Goal: Information Seeking & Learning: Learn about a topic

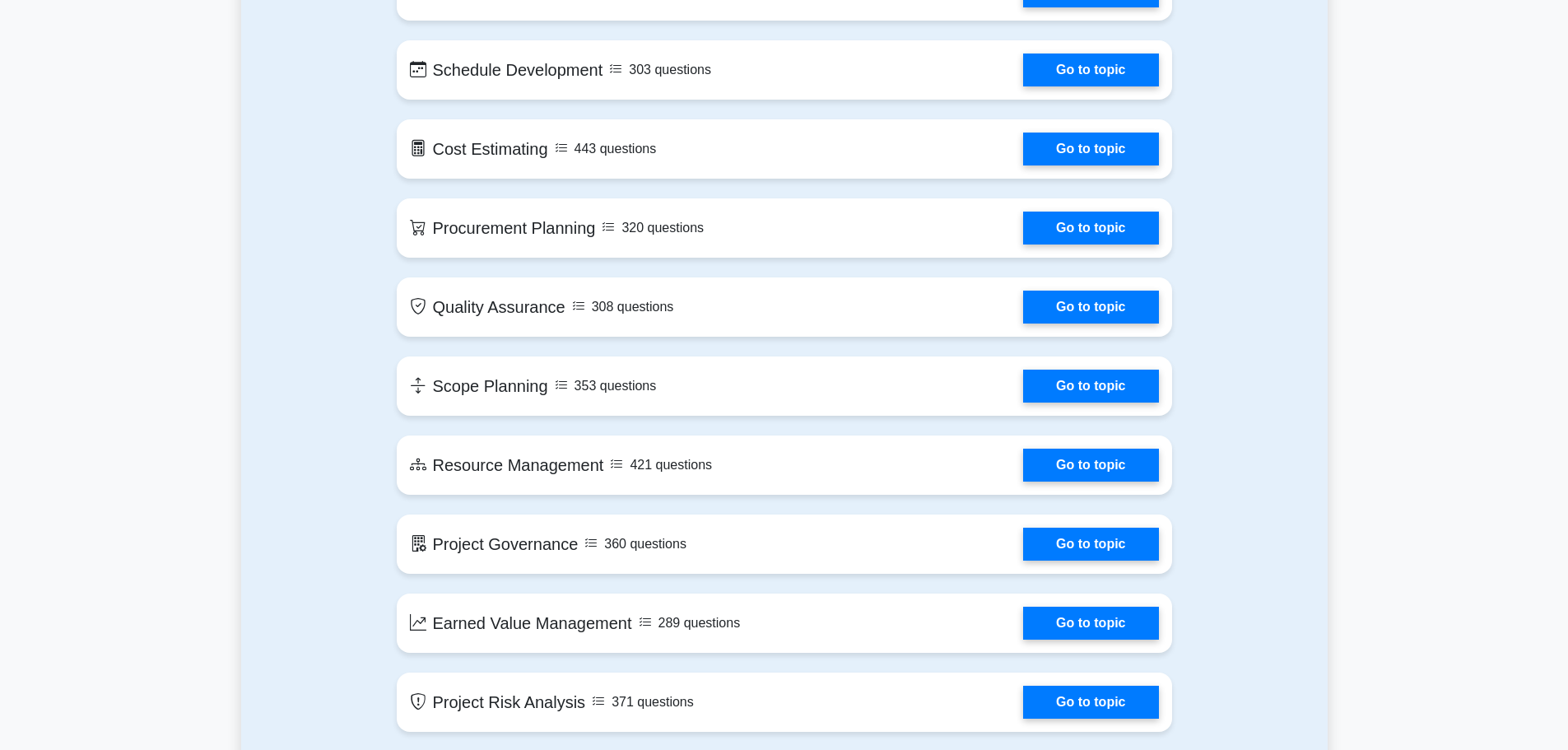
scroll to position [1812, 0]
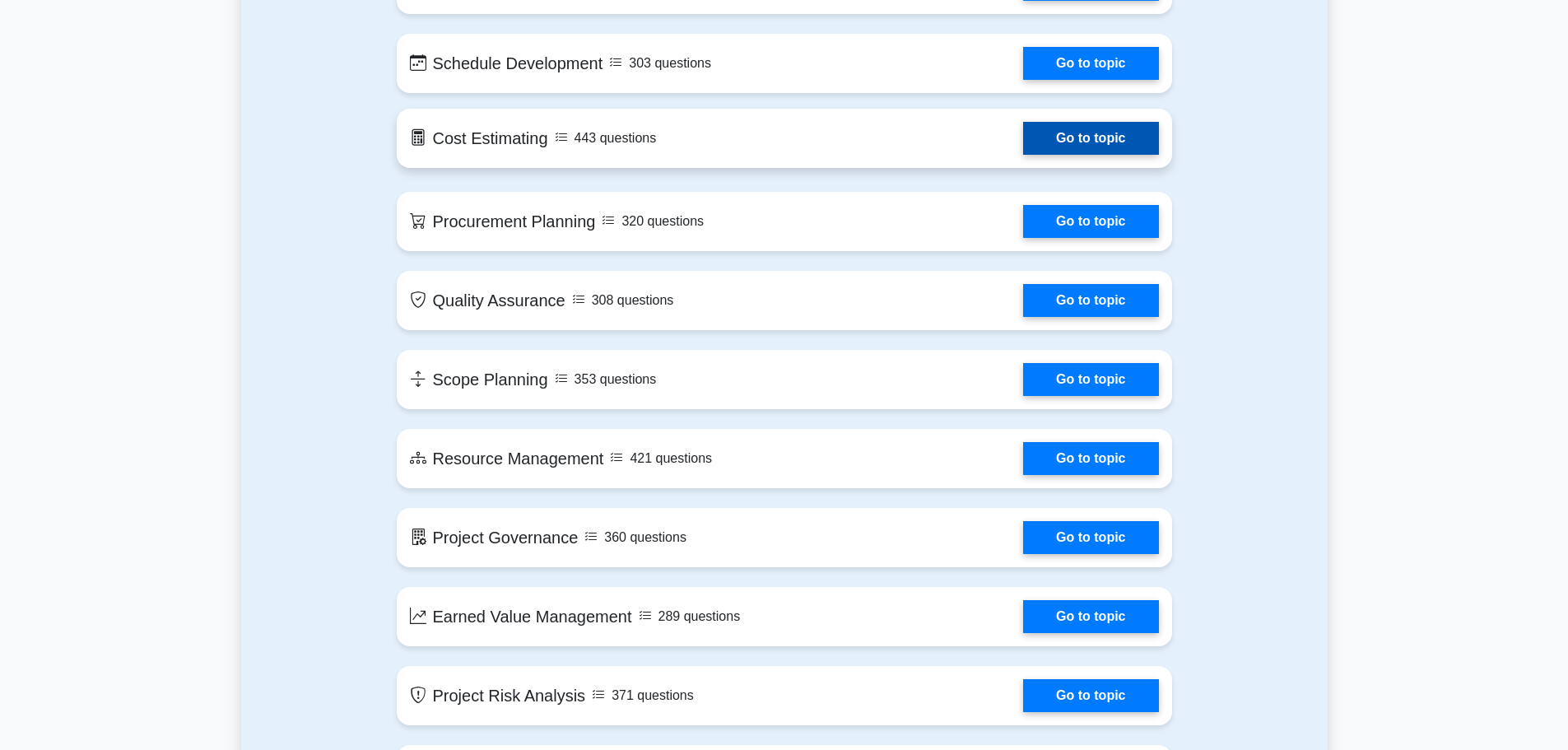
click at [1100, 137] on link "Go to topic" at bounding box center [1091, 138] width 135 height 33
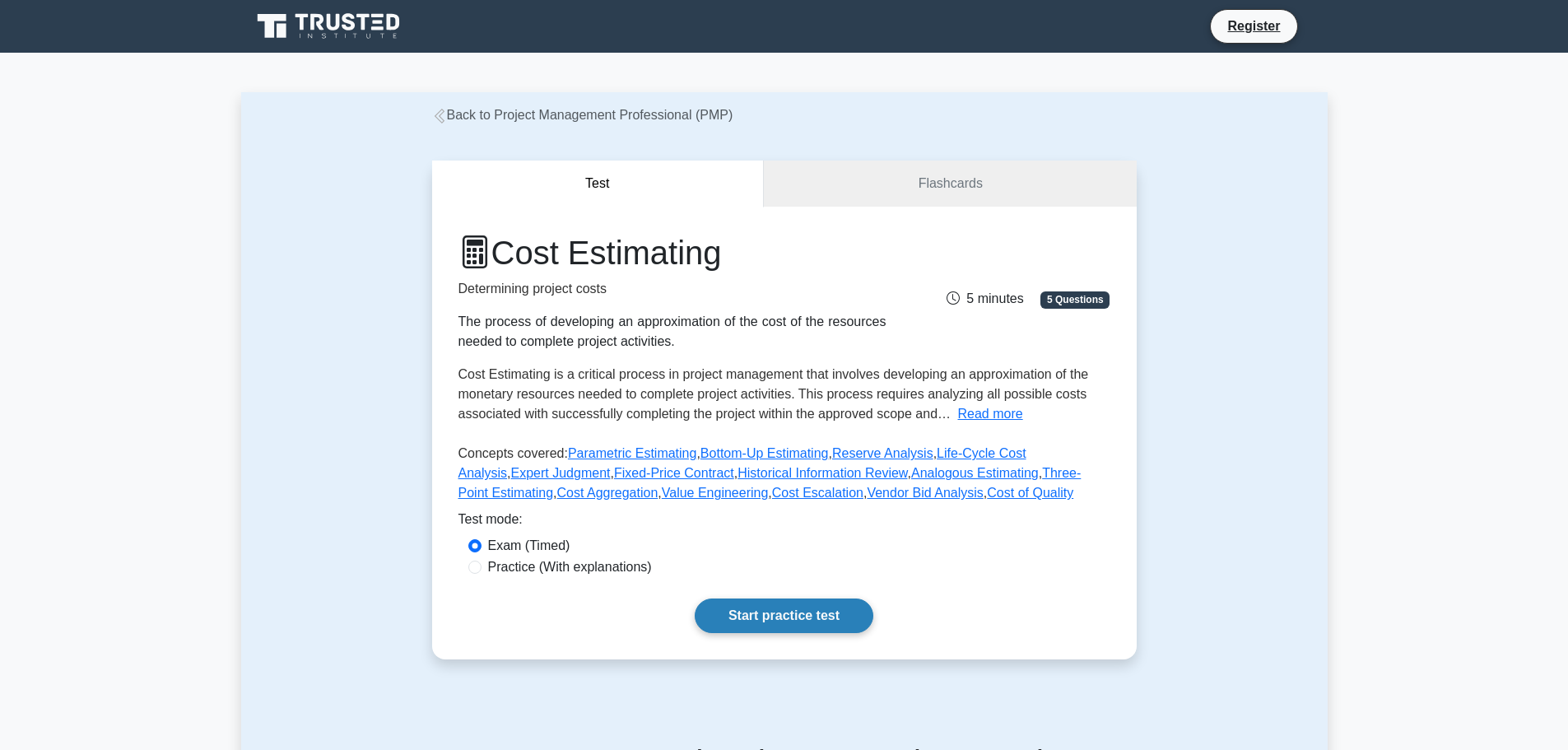
click at [782, 616] on link "Start practice test" at bounding box center [784, 615] width 179 height 35
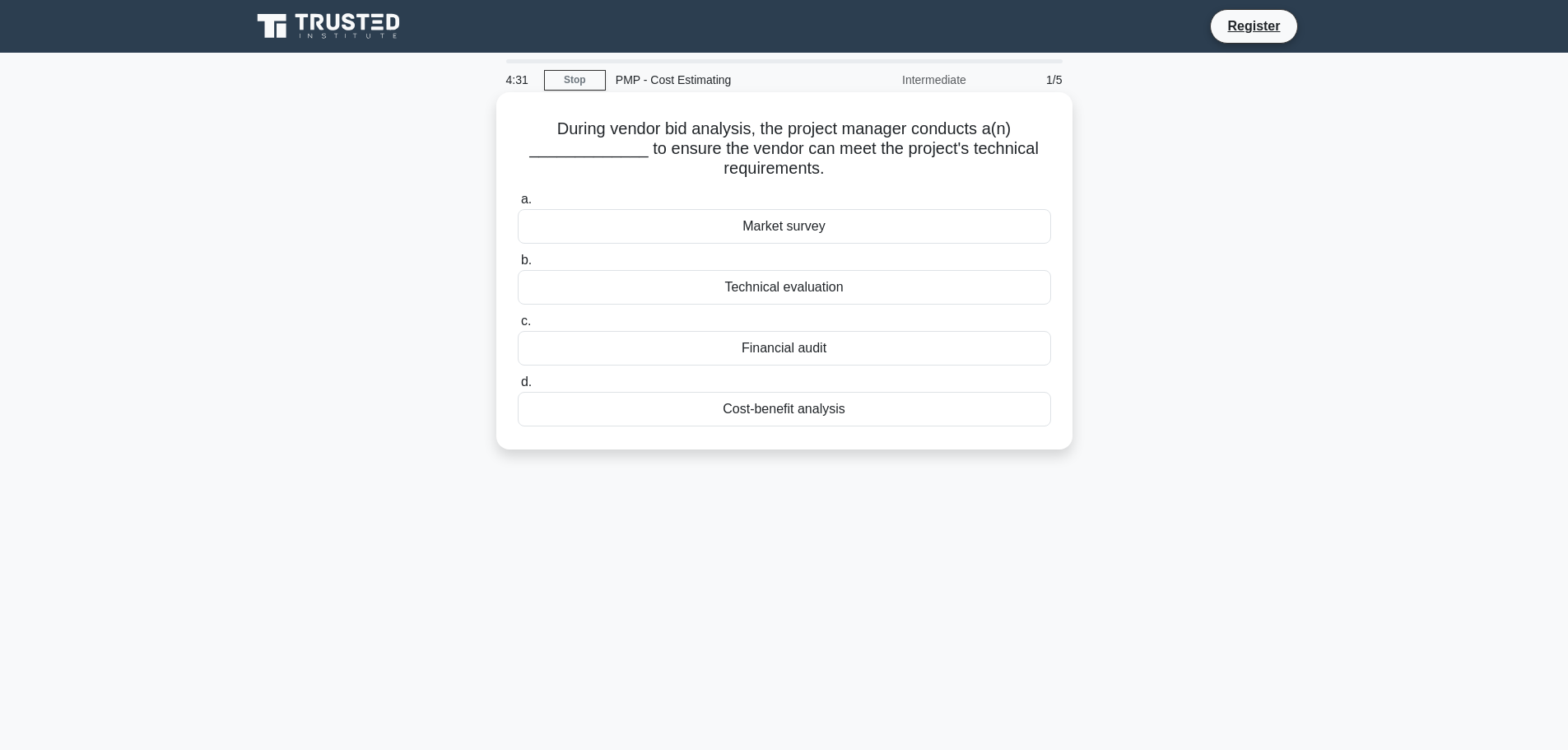
click at [824, 287] on div "Technical evaluation" at bounding box center [784, 287] width 534 height 35
click at [518, 266] on input "b. Technical evaluation" at bounding box center [518, 261] width 0 height 11
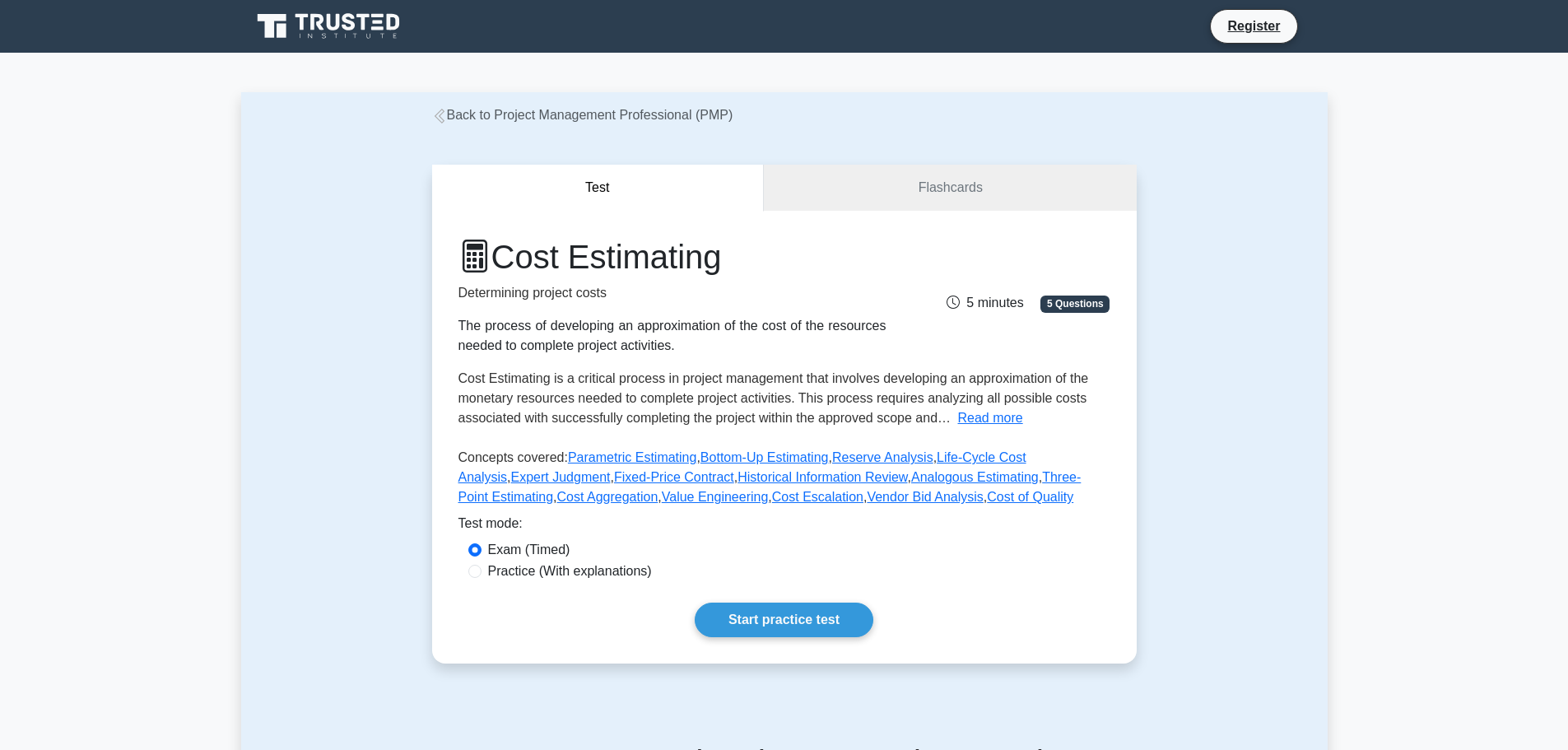
click at [1213, 257] on div "Test Flashcards Cost Estimating Determining project costs The process of develo…" at bounding box center [784, 415] width 1087 height 578
